Goal: Information Seeking & Learning: Learn about a topic

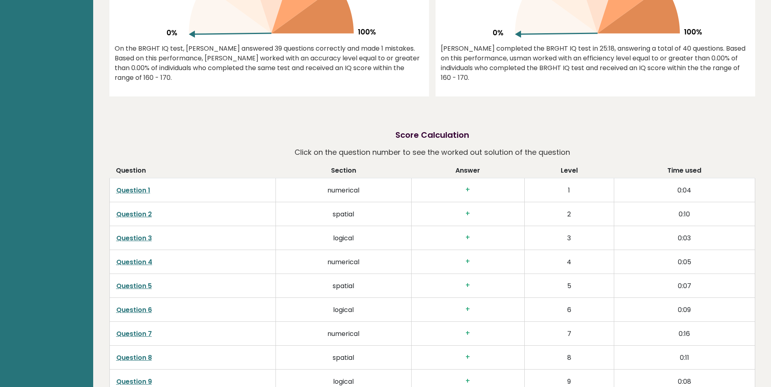
scroll to position [413, 0]
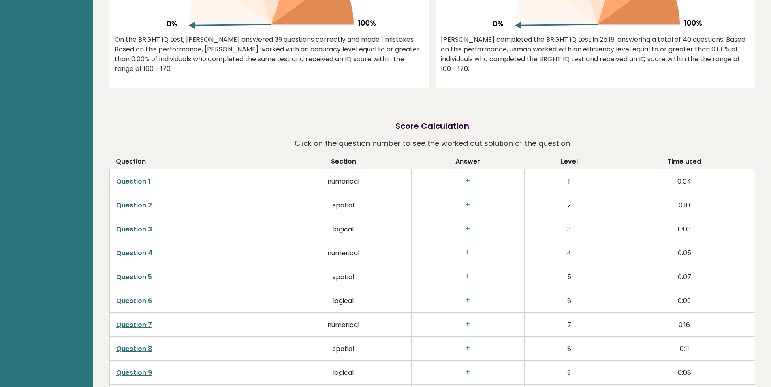
click at [144, 180] on link "Question 1" at bounding box center [133, 181] width 34 height 9
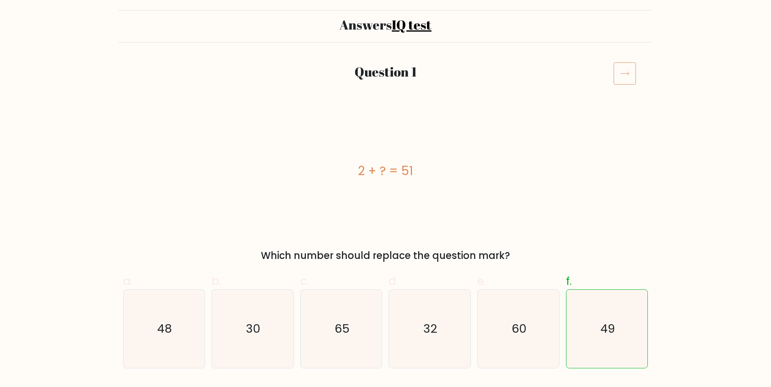
scroll to position [83, 0]
